Goal: Transaction & Acquisition: Purchase product/service

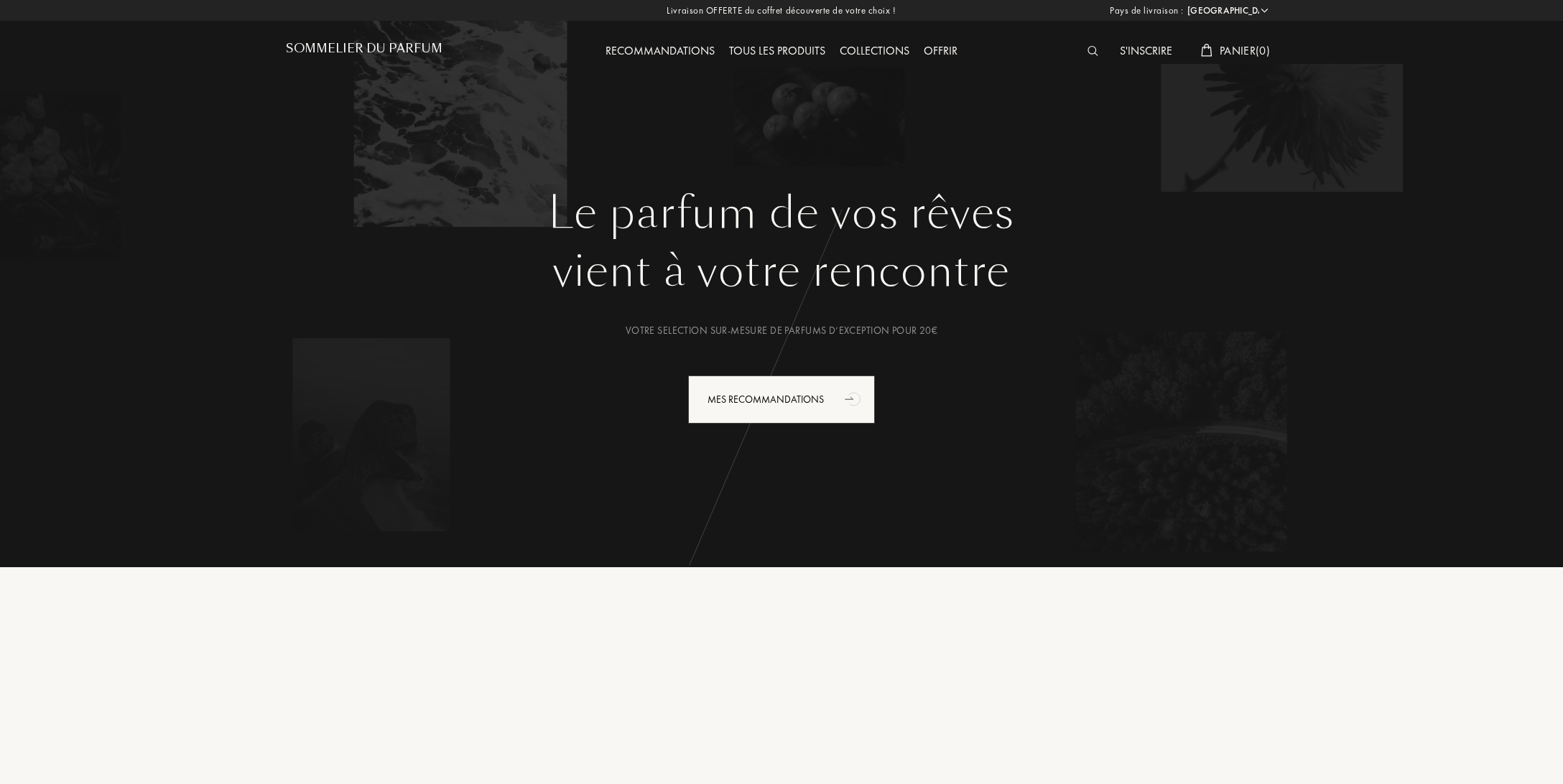
select select "FR"
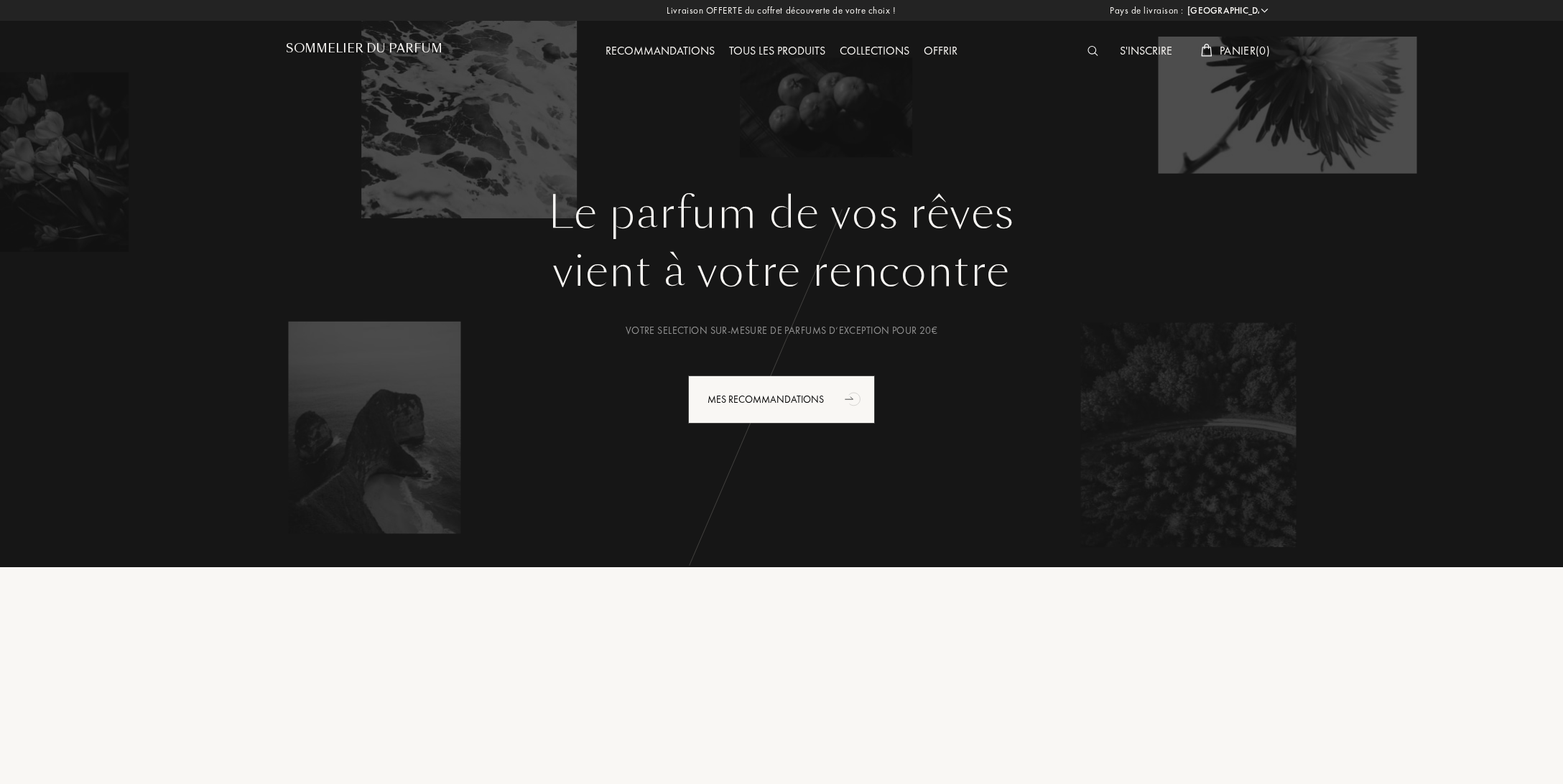
click at [1087, 51] on img at bounding box center [1092, 51] width 11 height 10
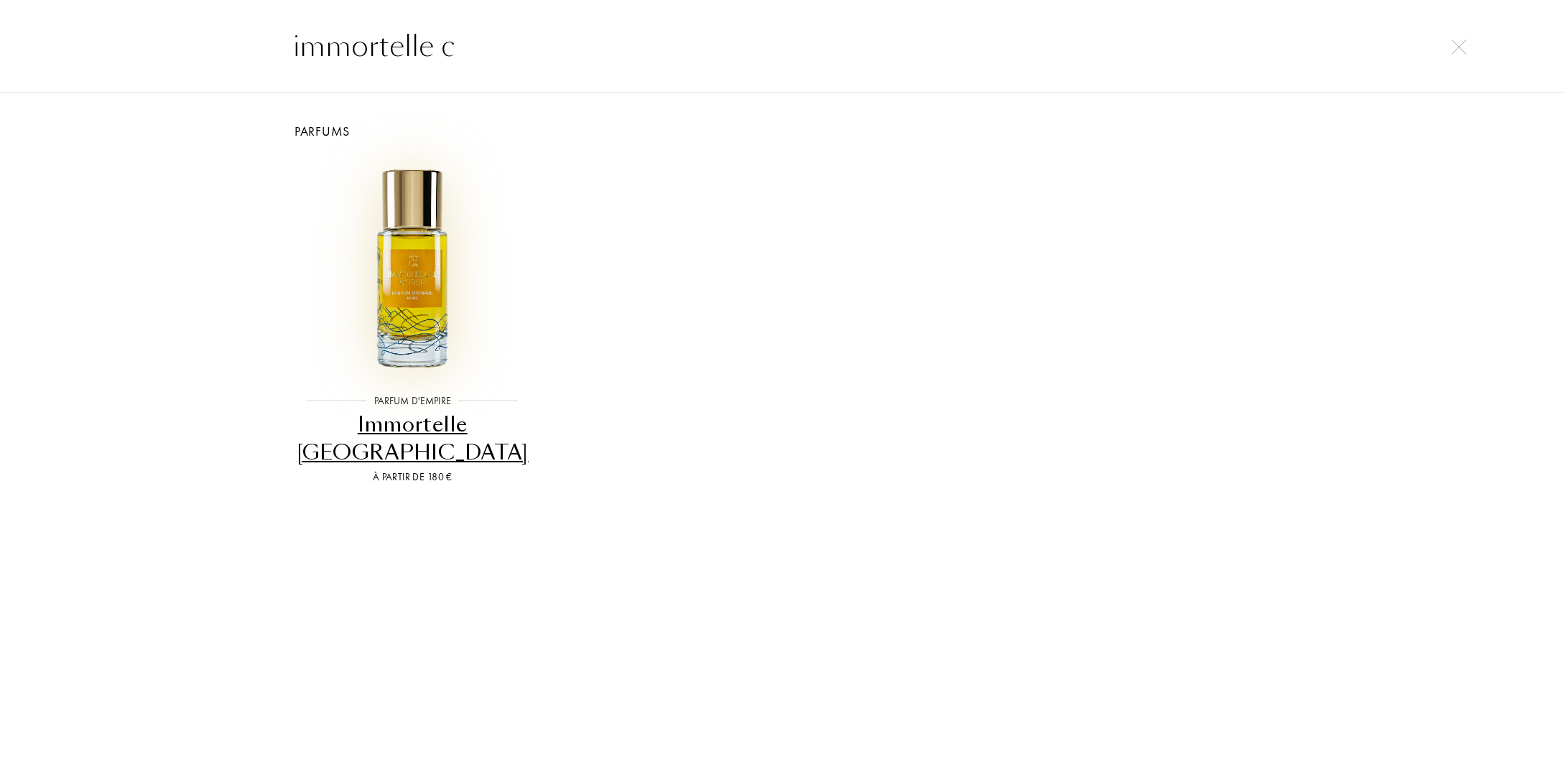
type input "immortelle c"
click at [407, 310] on img at bounding box center [412, 267] width 221 height 221
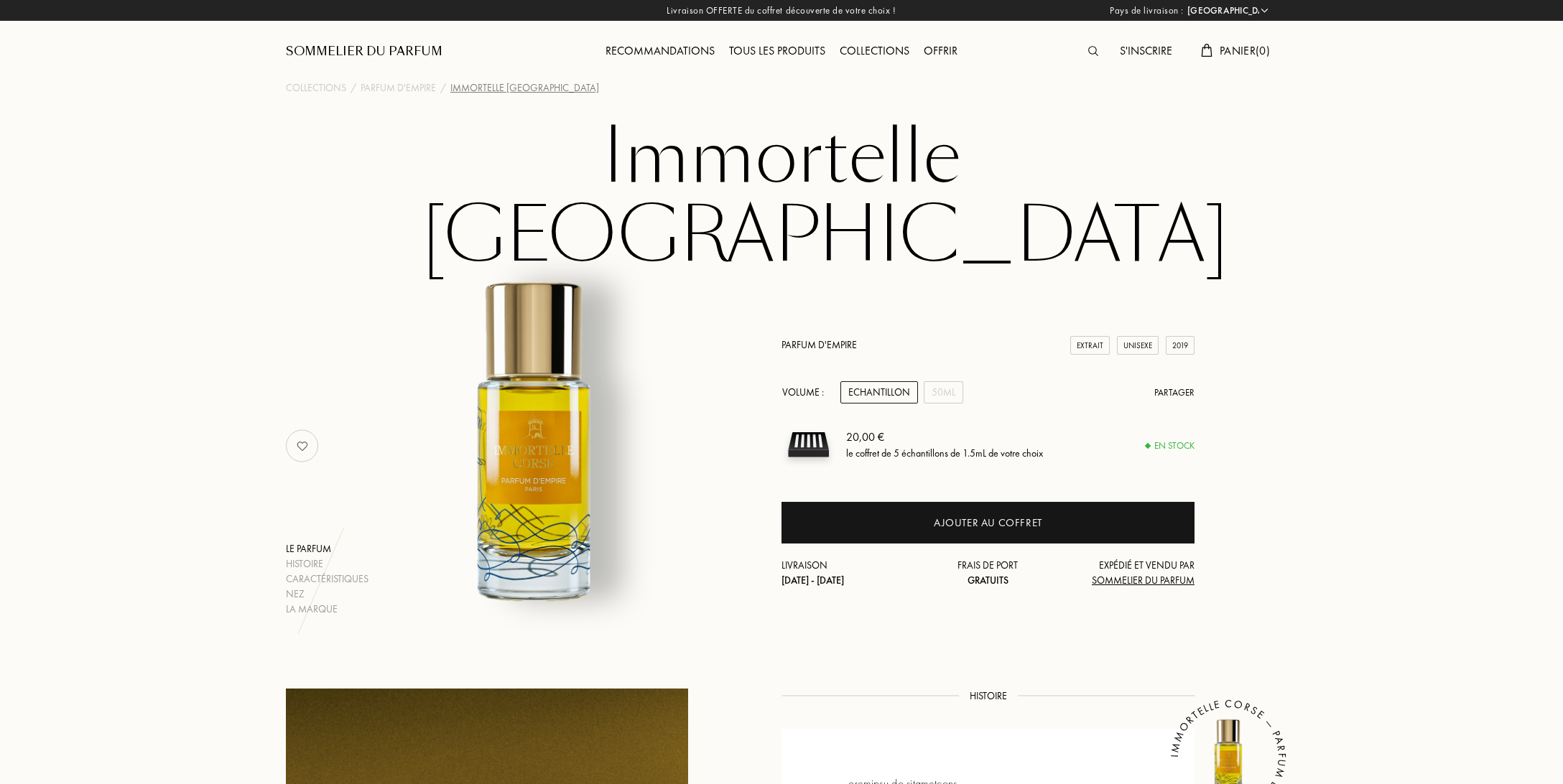
select select "FR"
